Goal: Check status: Check status

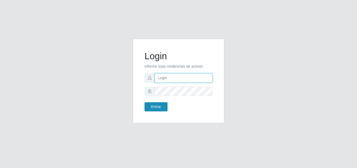
type input "[PERSON_NAME][EMAIL_ADDRESS][DOMAIN_NAME]"
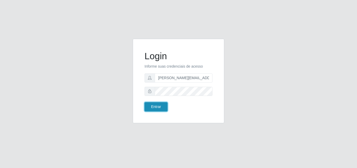
click at [158, 105] on button "Entrar" at bounding box center [156, 106] width 23 height 9
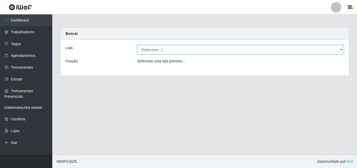
drag, startPoint x: 175, startPoint y: 49, endPoint x: 178, endPoint y: 54, distance: 4.8
click at [175, 49] on select "[Selecione...] Sempre Tem - [GEOGRAPHIC_DATA]" at bounding box center [240, 49] width 207 height 9
select select "508"
click at [137, 45] on select "[Selecione...] Sempre Tem - [GEOGRAPHIC_DATA]" at bounding box center [240, 49] width 207 height 9
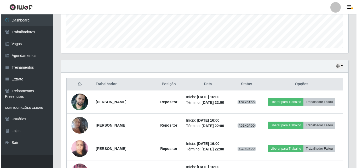
scroll to position [165, 0]
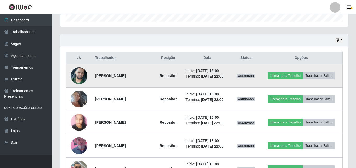
click at [79, 75] on img at bounding box center [79, 76] width 17 height 30
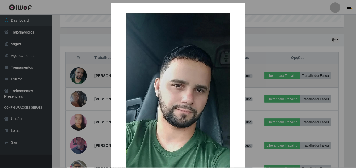
scroll to position [109, 285]
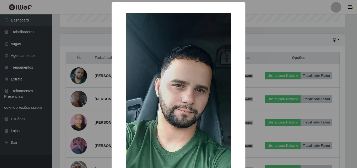
click at [257, 37] on div "× OK Cancel" at bounding box center [178, 84] width 357 height 168
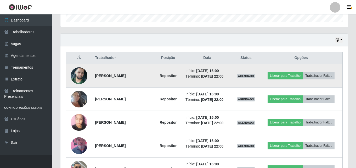
scroll to position [191, 0]
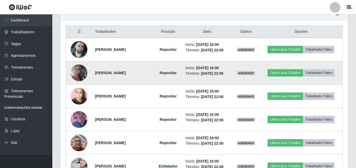
click at [78, 72] on img at bounding box center [79, 73] width 17 height 30
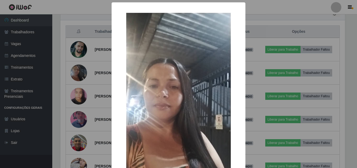
click at [252, 9] on div "× OK Cancel" at bounding box center [178, 84] width 357 height 168
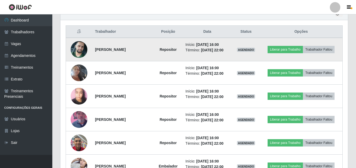
scroll to position [109, 287]
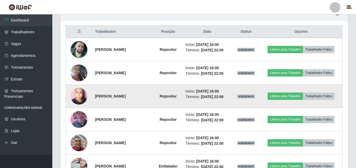
click at [79, 94] on img at bounding box center [79, 96] width 17 height 22
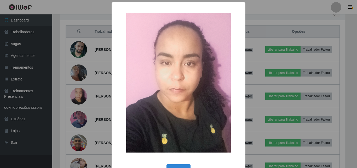
click at [261, 12] on div "× OK Cancel" at bounding box center [178, 84] width 357 height 168
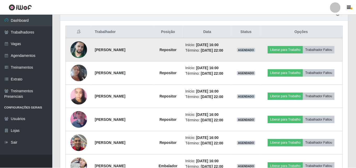
scroll to position [109, 287]
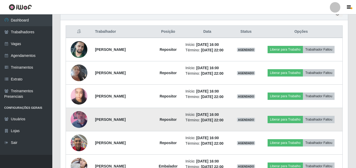
click at [78, 119] on img at bounding box center [79, 119] width 17 height 30
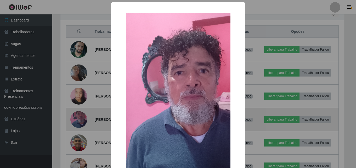
scroll to position [109, 285]
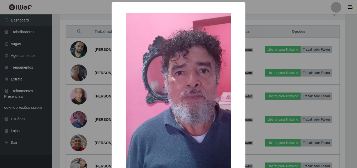
click at [267, 7] on div "× OK Cancel" at bounding box center [178, 84] width 357 height 168
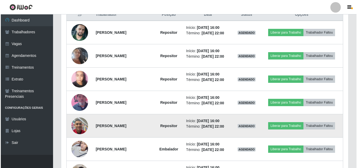
scroll to position [218, 0]
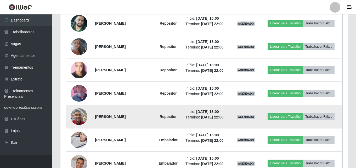
click at [79, 117] on img at bounding box center [79, 116] width 17 height 22
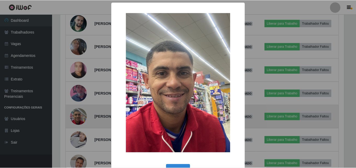
scroll to position [109, 285]
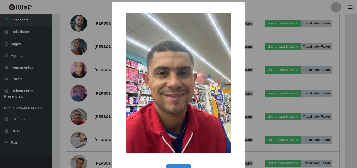
click at [264, 6] on div "× OK Cancel" at bounding box center [178, 84] width 357 height 168
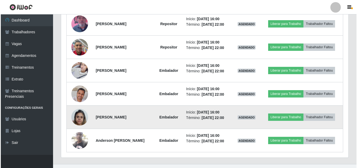
scroll to position [0, 0]
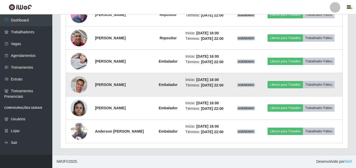
click at [78, 82] on img at bounding box center [79, 85] width 17 height 30
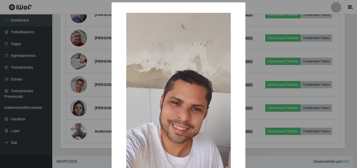
click at [284, 27] on div "× OK Cancel" at bounding box center [178, 84] width 357 height 168
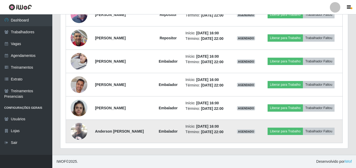
click at [78, 131] on img at bounding box center [79, 131] width 17 height 22
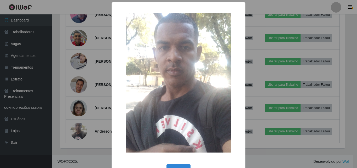
click at [254, 156] on div "× OK Cancel" at bounding box center [178, 84] width 357 height 168
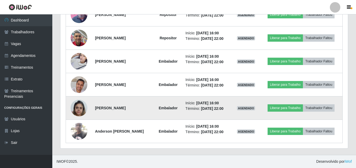
click at [77, 109] on img at bounding box center [79, 107] width 17 height 22
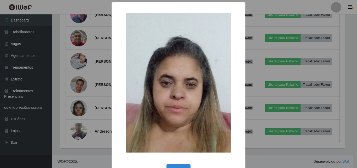
click at [258, 156] on div "× OK Cancel" at bounding box center [178, 84] width 357 height 168
